Goal: Information Seeking & Learning: Get advice/opinions

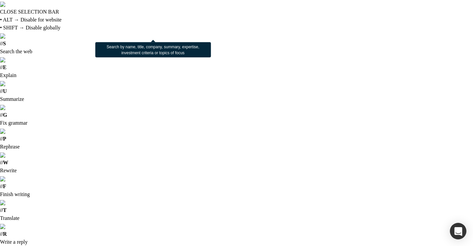
drag, startPoint x: 89, startPoint y: 32, endPoint x: 37, endPoint y: 30, distance: 51.9
type input "nagamitsu"
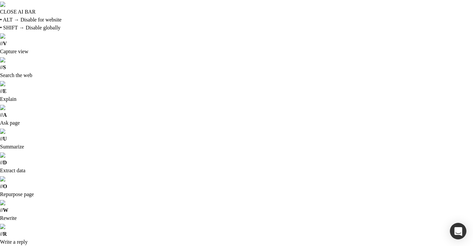
drag, startPoint x: 93, startPoint y: 101, endPoint x: 254, endPoint y: 103, distance: 161.3
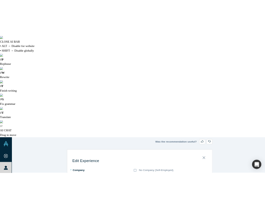
scroll to position [2, 0]
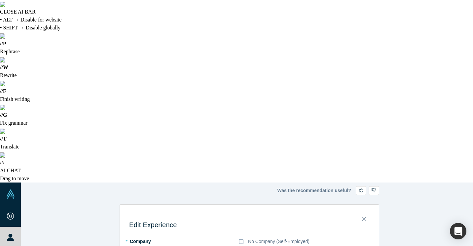
type textarea "Launched Hotelwee Reputation Management platform in [DATE]. Selected for Alchem…"
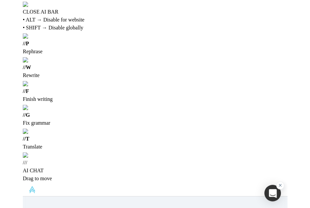
scroll to position [0, 0]
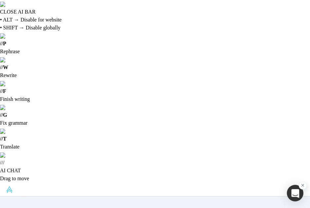
drag, startPoint x: 309, startPoint y: 86, endPoint x: 312, endPoint y: 150, distance: 63.9
click at [310, 150] on html "CLOSE AI BAR • ALT → Disable for website • SHIFT → Disable globally // P Rephra…" at bounding box center [155, 104] width 310 height 208
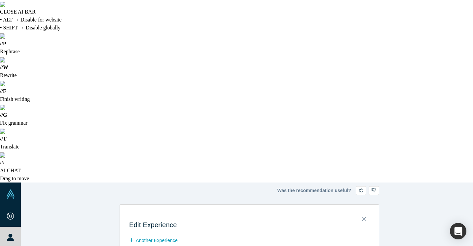
click at [79, 204] on div "Edit Experience another Experience Save Cancel" at bounding box center [249, 238] width 457 height 68
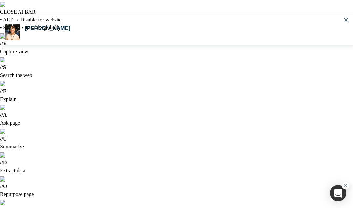
scroll to position [297, 0]
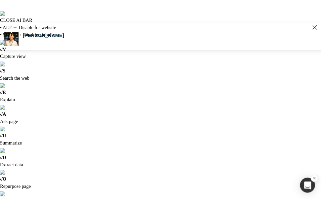
scroll to position [293, 0]
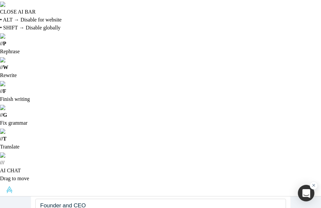
scroll to position [1, 0]
paste textarea "Passed the first round of selection for the [PERSON_NAME] Accelerator Program"
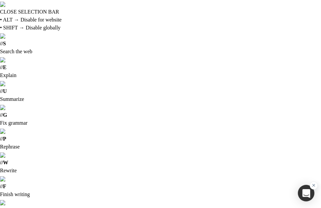
drag, startPoint x: 71, startPoint y: 145, endPoint x: 107, endPoint y: 144, distance: 35.4
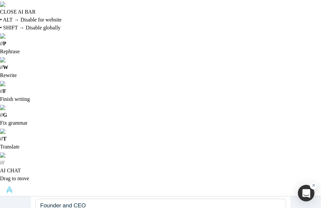
type textarea "Launched Hotelwee Reputation Management platform ([DATE]) Selected for Alchemis…"
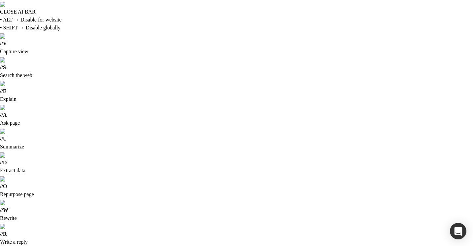
scroll to position [0, 0]
drag, startPoint x: 117, startPoint y: 127, endPoint x: 133, endPoint y: 120, distance: 17.3
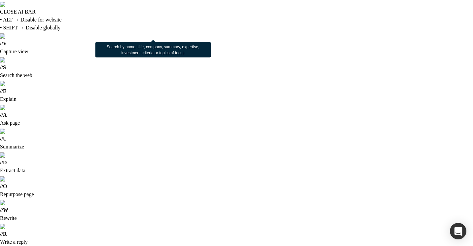
type input "Hospitality"
